Goal: Navigation & Orientation: Find specific page/section

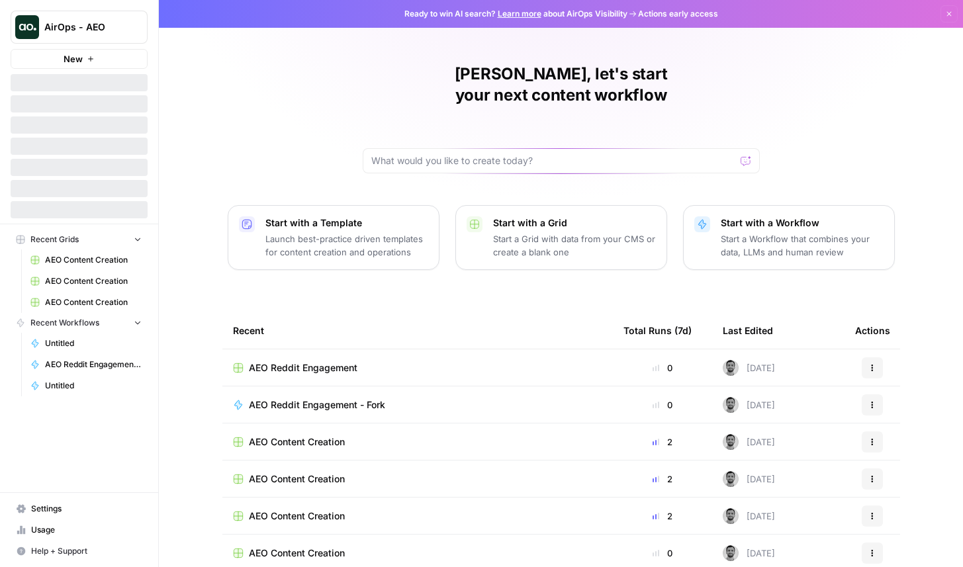
click at [118, 34] on button "AirOps - AEO" at bounding box center [79, 27] width 137 height 33
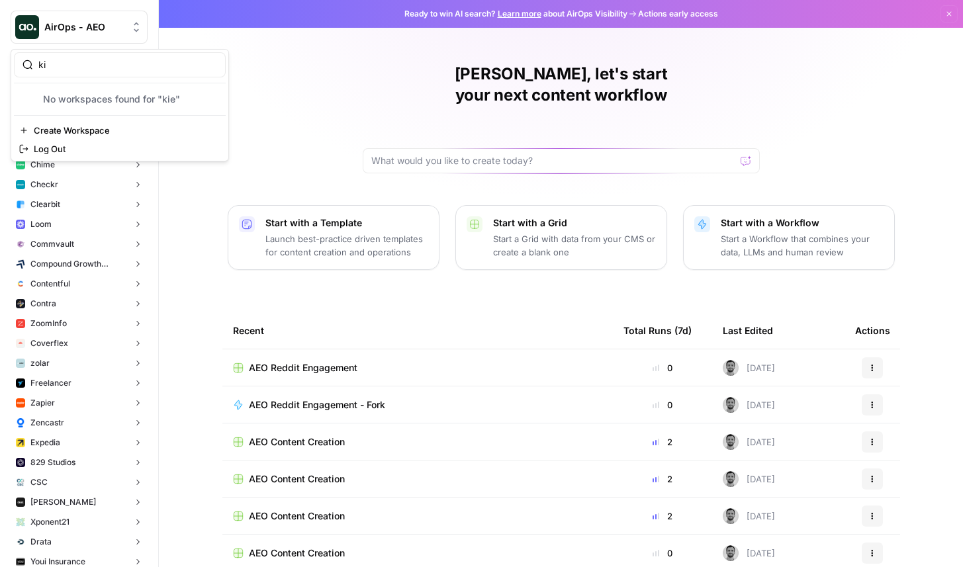
type input "k"
click at [428, 312] on div "Recent" at bounding box center [417, 330] width 369 height 36
click at [96, 170] on button "Chime" at bounding box center [79, 165] width 137 height 20
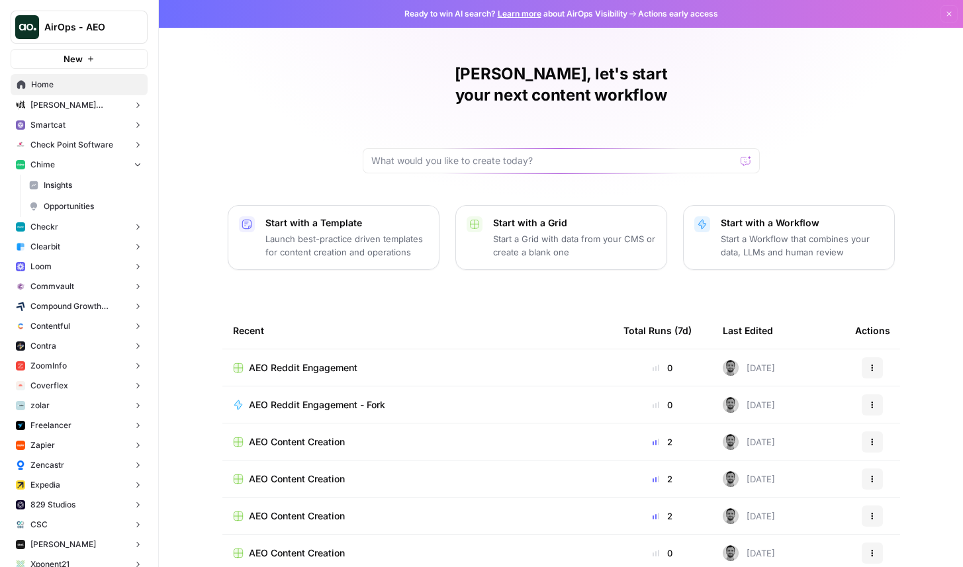
click at [109, 212] on link "Opportunities" at bounding box center [85, 206] width 124 height 21
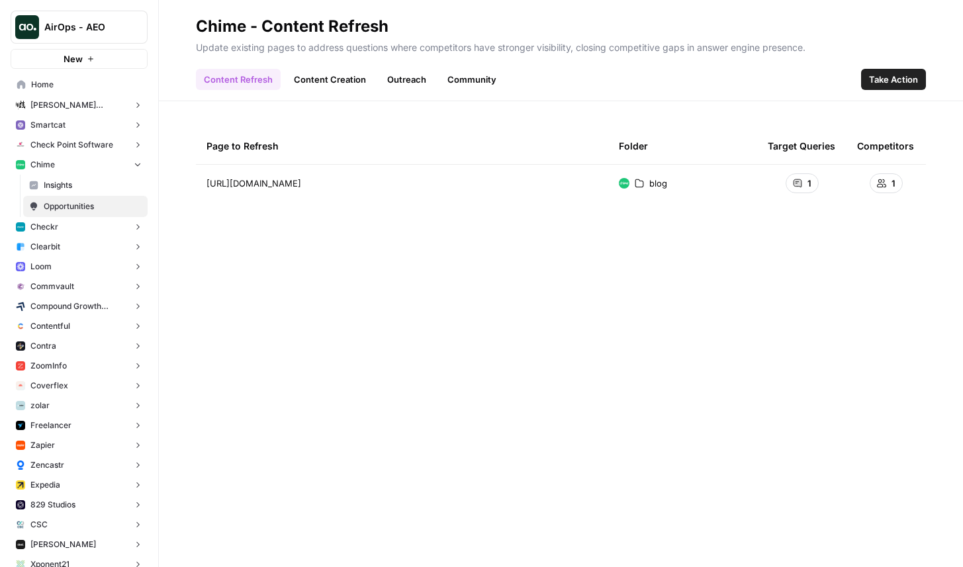
click at [328, 84] on link "Content Creation" at bounding box center [330, 79] width 88 height 21
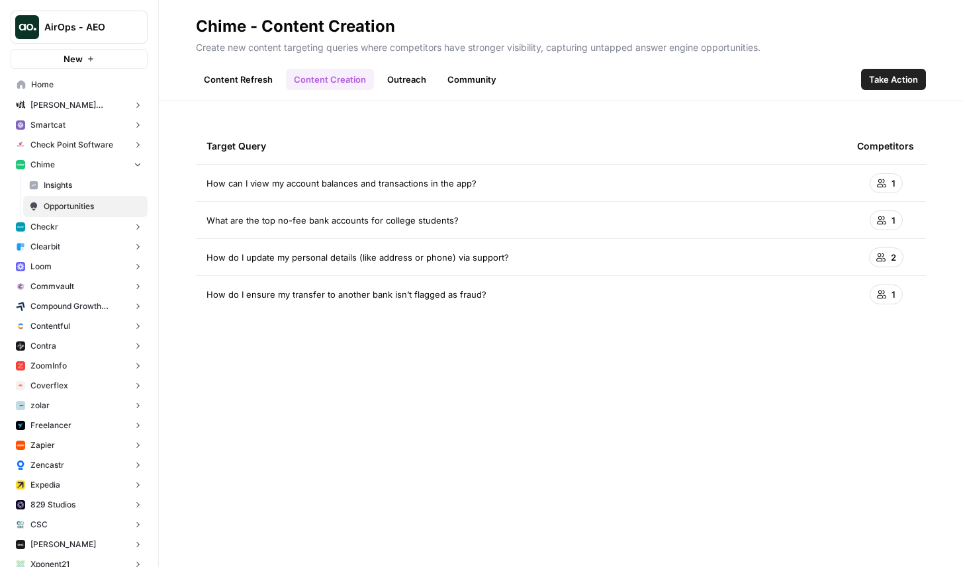
click at [404, 75] on link "Outreach" at bounding box center [406, 79] width 55 height 21
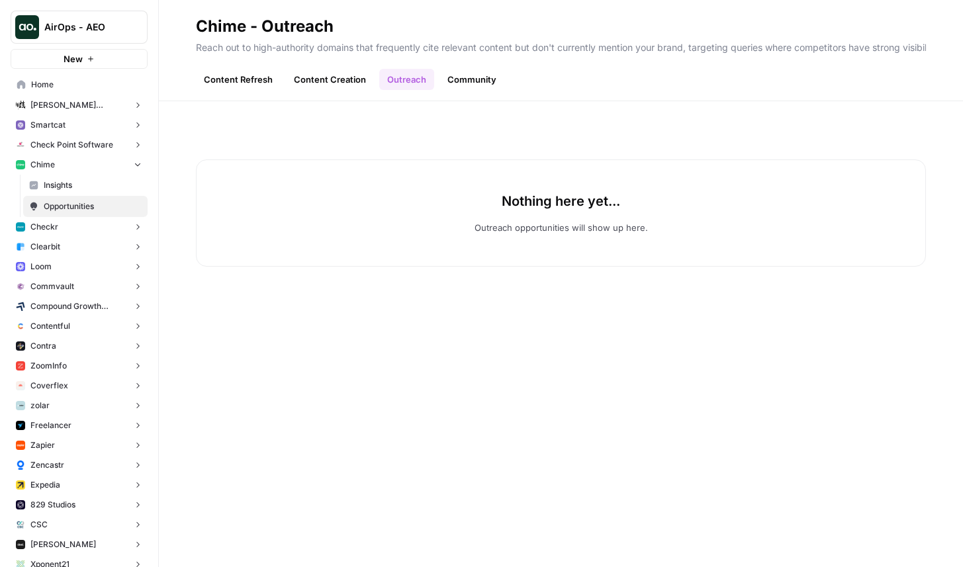
click at [482, 75] on link "Community" at bounding box center [471, 79] width 65 height 21
